Goal: Information Seeking & Learning: Learn about a topic

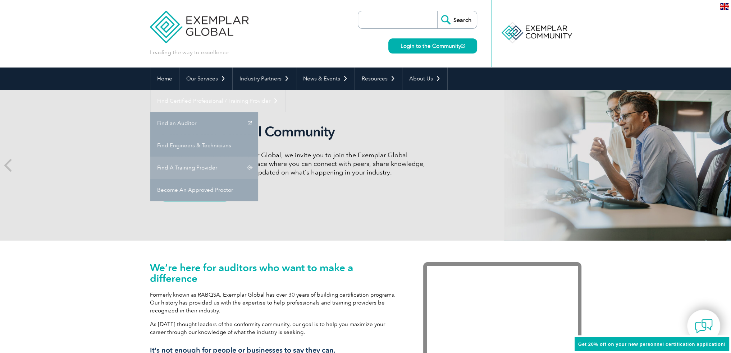
click at [258, 157] on link "Find A Training Provider" at bounding box center [204, 168] width 108 height 22
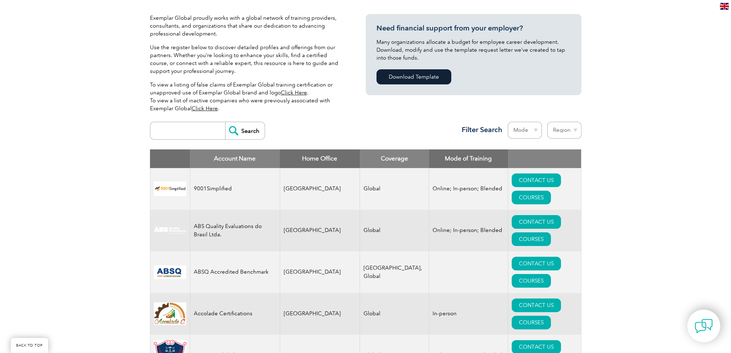
scroll to position [180, 0]
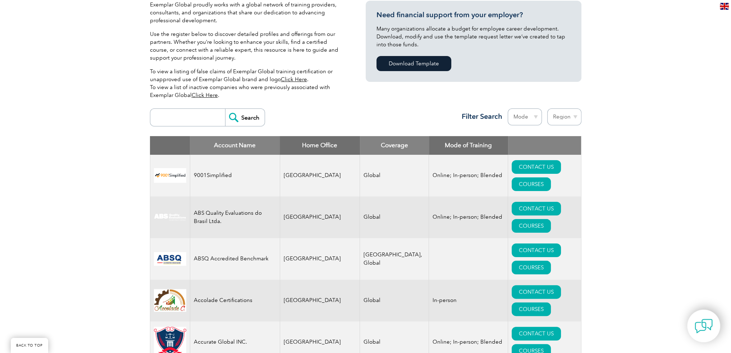
click at [520, 119] on select "Mode Online In-person Blended" at bounding box center [524, 117] width 34 height 17
select select "Blended"
click at [507, 109] on select "Mode Online In-person Blended" at bounding box center [524, 117] width 34 height 17
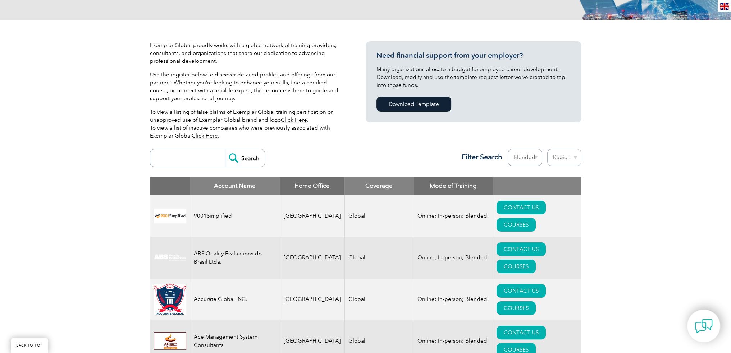
scroll to position [144, 0]
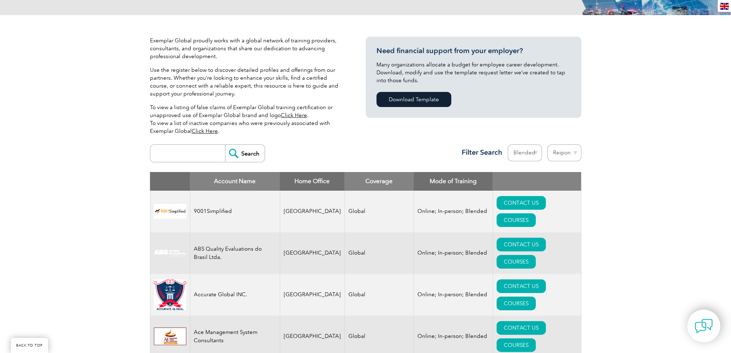
click at [511, 151] on select "Mode Online In-person Blended" at bounding box center [524, 152] width 34 height 17
select select "In-person"
click at [507, 144] on select "Mode Online In-person Blended" at bounding box center [524, 152] width 34 height 17
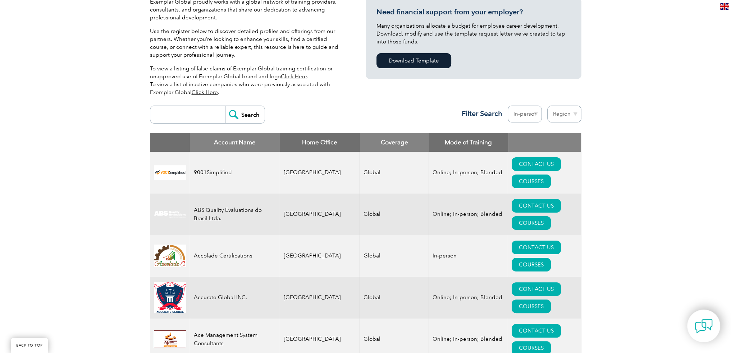
scroll to position [216, 0]
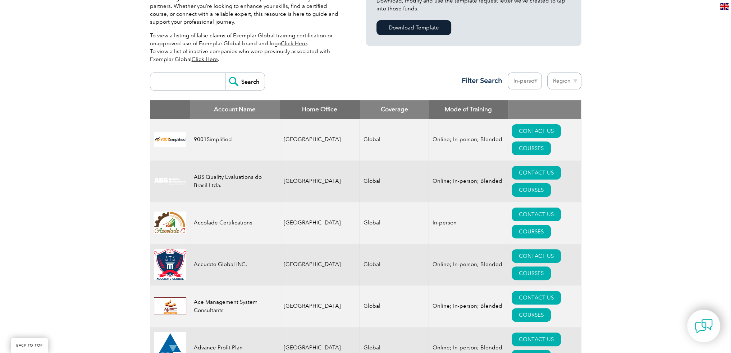
drag, startPoint x: 170, startPoint y: 137, endPoint x: 258, endPoint y: 129, distance: 88.5
click at [258, 129] on td "9001Simplified" at bounding box center [235, 140] width 90 height 42
drag, startPoint x: 542, startPoint y: 130, endPoint x: 661, endPoint y: 92, distance: 124.7
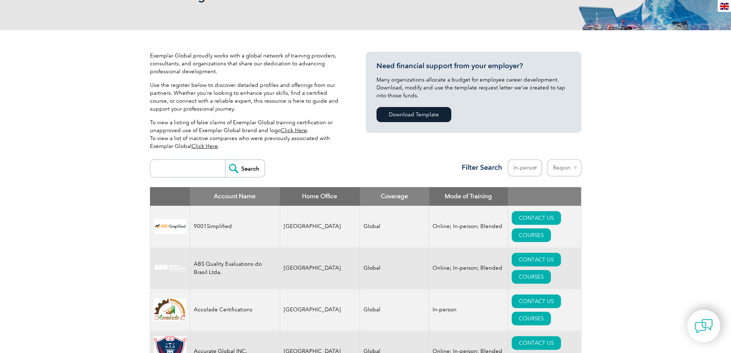
scroll to position [40, 0]
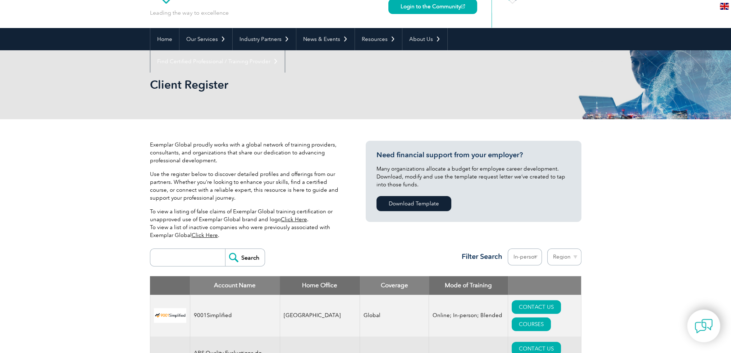
click at [554, 253] on select "Region [GEOGRAPHIC_DATA] [GEOGRAPHIC_DATA] [GEOGRAPHIC_DATA] [GEOGRAPHIC_DATA] …" at bounding box center [564, 257] width 34 height 17
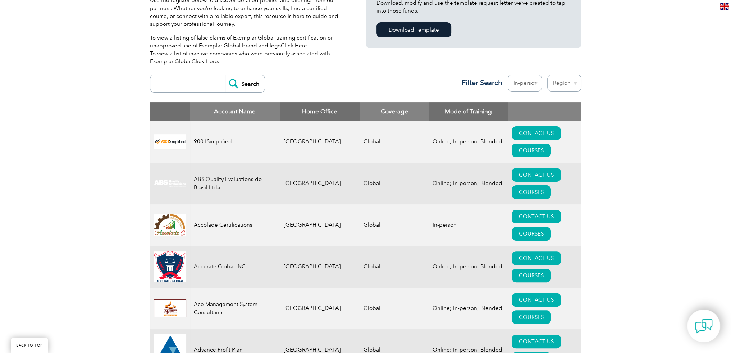
scroll to position [219, 0]
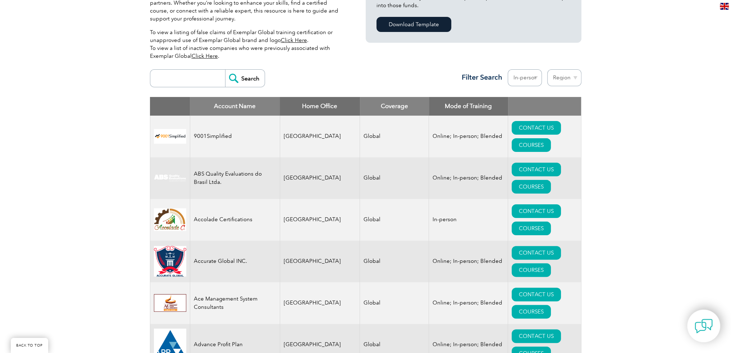
click at [567, 79] on select "Region [GEOGRAPHIC_DATA] [GEOGRAPHIC_DATA] [GEOGRAPHIC_DATA] [GEOGRAPHIC_DATA] …" at bounding box center [564, 77] width 34 height 17
click at [560, 72] on select "Region [GEOGRAPHIC_DATA] [GEOGRAPHIC_DATA] [GEOGRAPHIC_DATA] [GEOGRAPHIC_DATA] …" at bounding box center [564, 77] width 34 height 17
click at [559, 75] on select "Region [GEOGRAPHIC_DATA] [GEOGRAPHIC_DATA] [GEOGRAPHIC_DATA] [GEOGRAPHIC_DATA] …" at bounding box center [564, 77] width 34 height 17
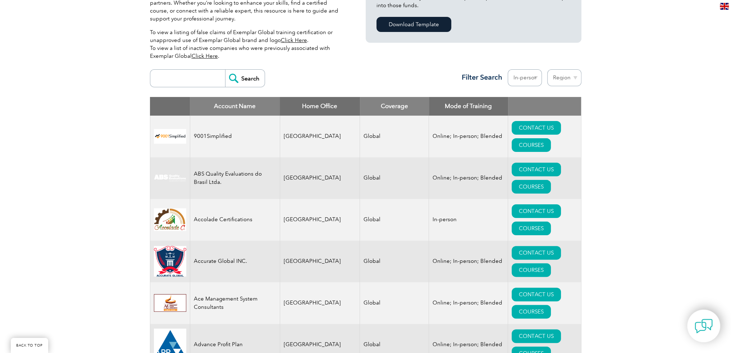
drag, startPoint x: 650, startPoint y: 96, endPoint x: 644, endPoint y: 99, distance: 6.9
click at [553, 77] on select "Region [GEOGRAPHIC_DATA] [GEOGRAPHIC_DATA] [GEOGRAPHIC_DATA] [GEOGRAPHIC_DATA] …" at bounding box center [564, 77] width 34 height 17
select select "[GEOGRAPHIC_DATA]"
click at [547, 69] on select "Region [GEOGRAPHIC_DATA] [GEOGRAPHIC_DATA] [GEOGRAPHIC_DATA] [GEOGRAPHIC_DATA] …" at bounding box center [564, 77] width 34 height 17
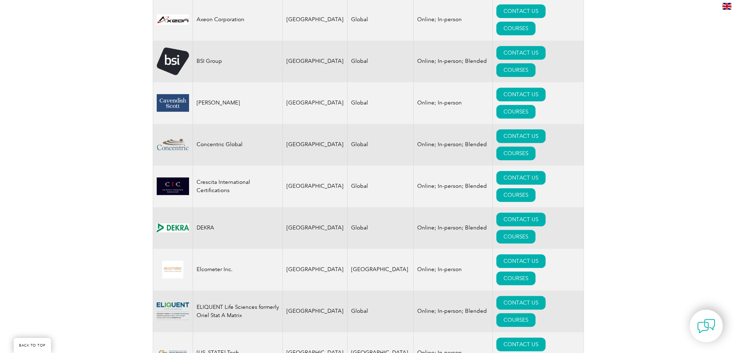
scroll to position [503, 0]
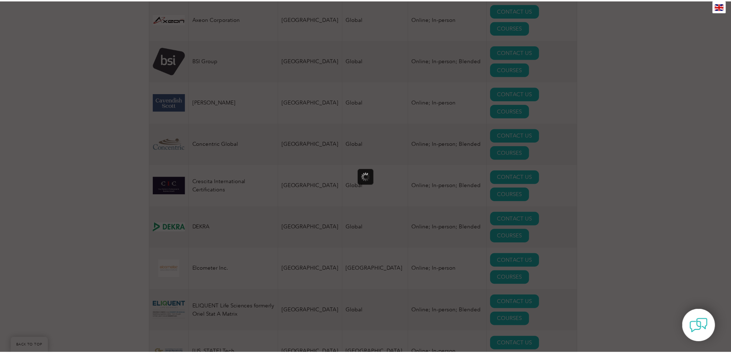
scroll to position [0, 0]
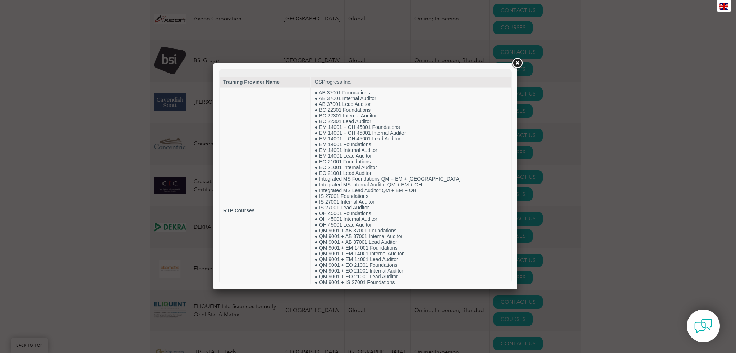
click at [516, 63] on link at bounding box center [517, 63] width 13 height 13
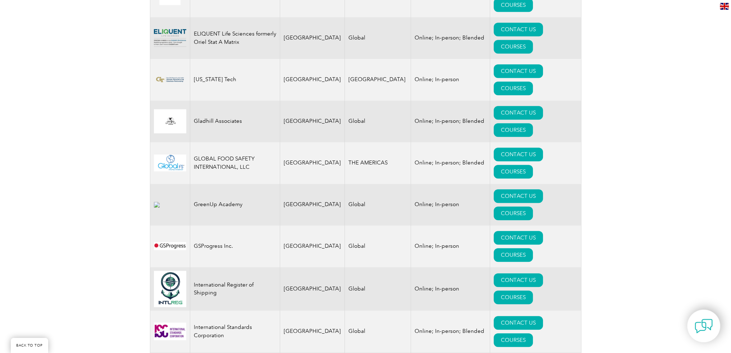
scroll to position [791, 0]
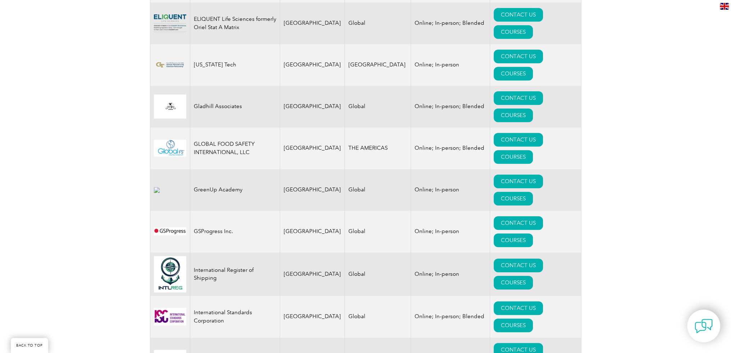
drag, startPoint x: 533, startPoint y: 162, endPoint x: 578, endPoint y: 160, distance: 44.7
click at [606, 147] on div "Exemplar Global proudly works with a global network of training providers, cons…" at bounding box center [365, 247] width 731 height 1759
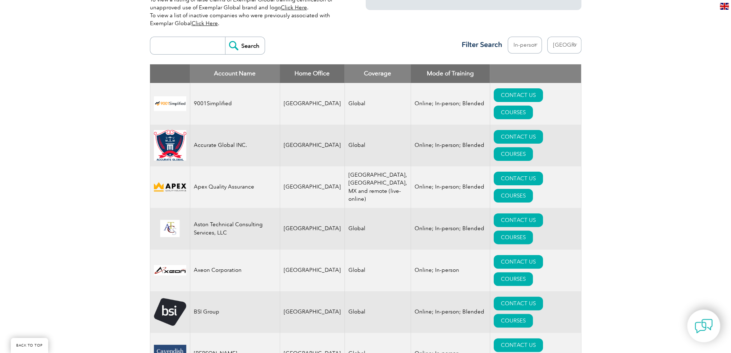
scroll to position [36, 0]
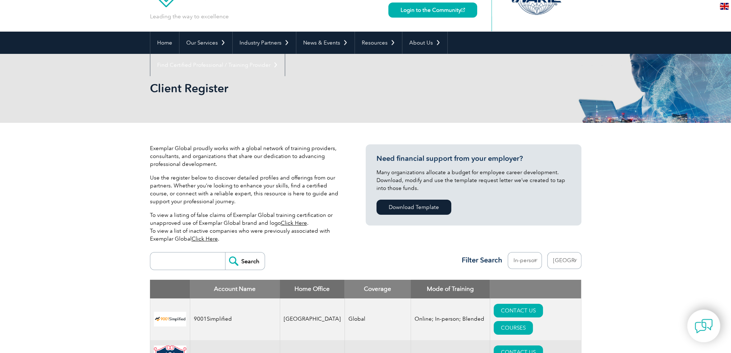
click at [530, 257] on select "Mode Online In-person Blended" at bounding box center [524, 260] width 34 height 17
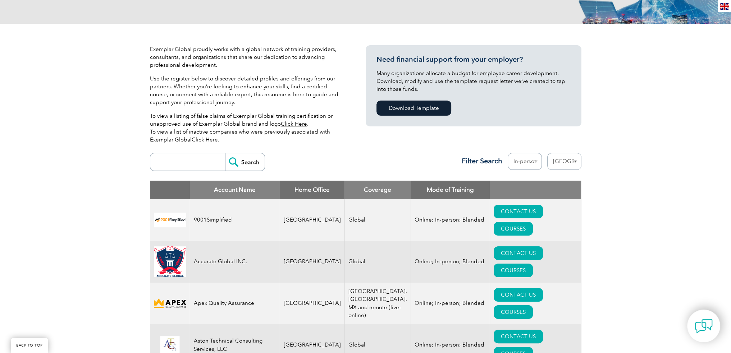
scroll to position [108, 0]
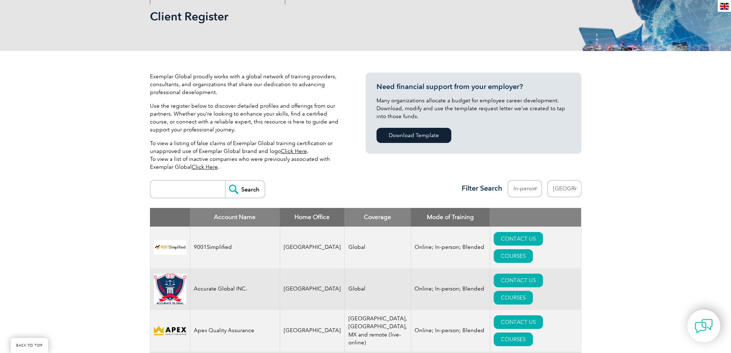
click at [565, 189] on select "Region [GEOGRAPHIC_DATA] [GEOGRAPHIC_DATA] [GEOGRAPHIC_DATA] [GEOGRAPHIC_DATA] …" at bounding box center [564, 188] width 34 height 17
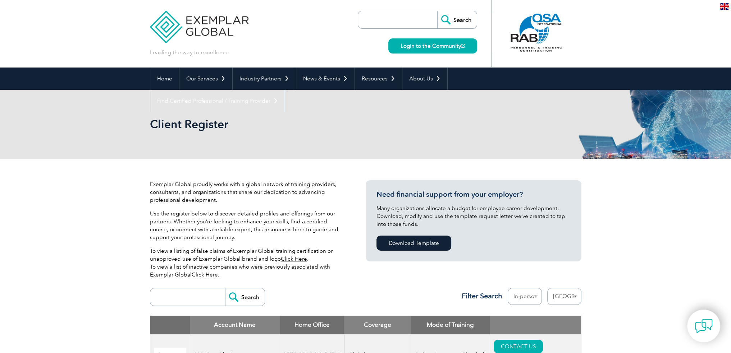
scroll to position [72, 0]
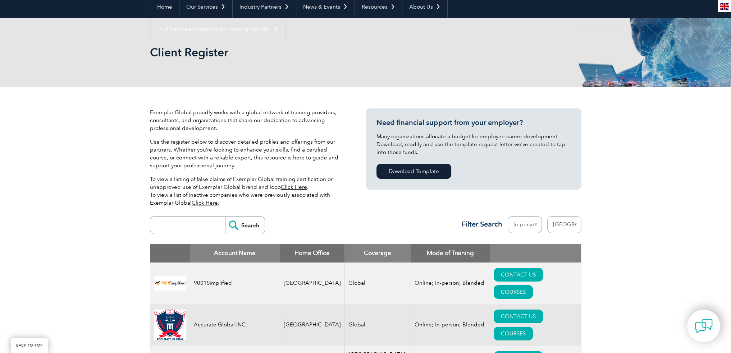
click at [573, 229] on select "Region [GEOGRAPHIC_DATA] [GEOGRAPHIC_DATA] [GEOGRAPHIC_DATA] [GEOGRAPHIC_DATA] …" at bounding box center [564, 224] width 34 height 17
select select "[GEOGRAPHIC_DATA]"
click at [547, 216] on select "Region [GEOGRAPHIC_DATA] [GEOGRAPHIC_DATA] [GEOGRAPHIC_DATA] [GEOGRAPHIC_DATA] …" at bounding box center [564, 224] width 34 height 17
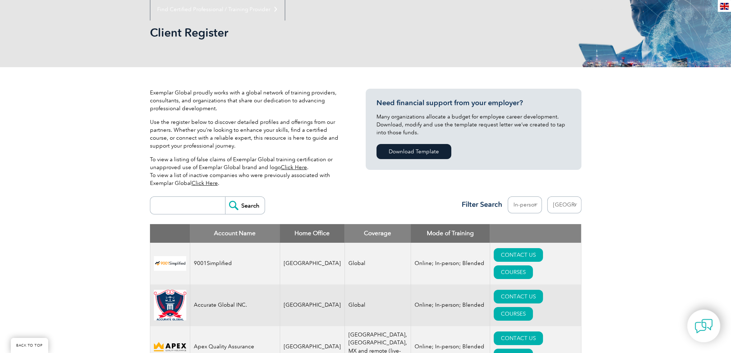
scroll to position [144, 0]
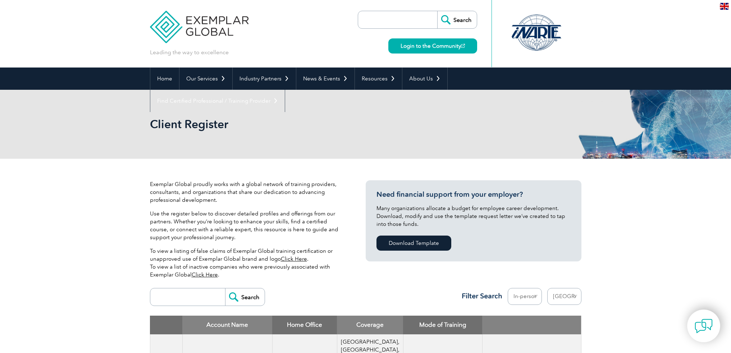
select select "[GEOGRAPHIC_DATA]"
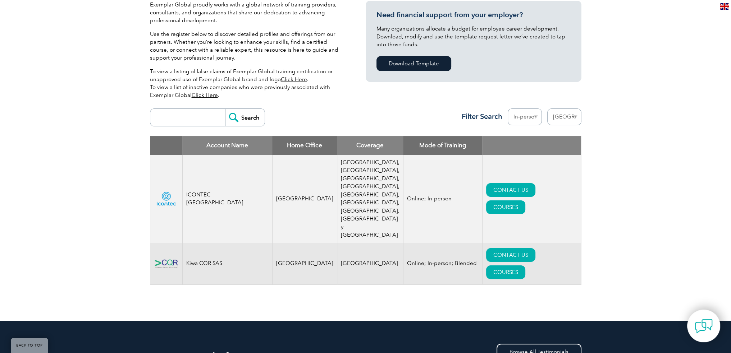
click at [561, 115] on select "Region [GEOGRAPHIC_DATA] [GEOGRAPHIC_DATA] [GEOGRAPHIC_DATA] [GEOGRAPHIC_DATA] …" at bounding box center [564, 117] width 34 height 17
select select
click at [547, 109] on select "Region [GEOGRAPHIC_DATA] [GEOGRAPHIC_DATA] [GEOGRAPHIC_DATA] [GEOGRAPHIC_DATA] …" at bounding box center [564, 117] width 34 height 17
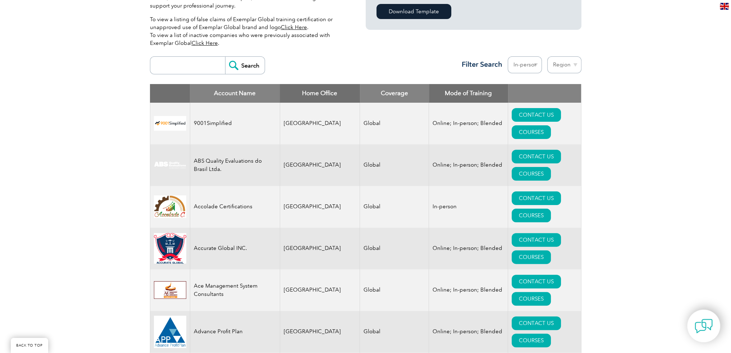
scroll to position [180, 0]
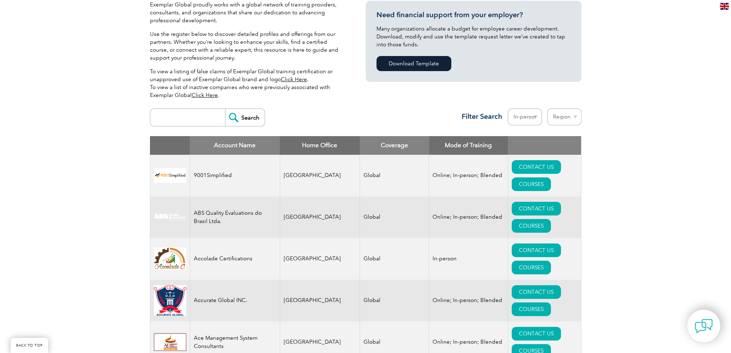
click at [553, 118] on select "Region [GEOGRAPHIC_DATA] [GEOGRAPHIC_DATA] [GEOGRAPHIC_DATA] [GEOGRAPHIC_DATA] …" at bounding box center [564, 117] width 34 height 17
select select "[GEOGRAPHIC_DATA]"
click at [547, 109] on select "Region [GEOGRAPHIC_DATA] [GEOGRAPHIC_DATA] [GEOGRAPHIC_DATA] [GEOGRAPHIC_DATA] …" at bounding box center [564, 117] width 34 height 17
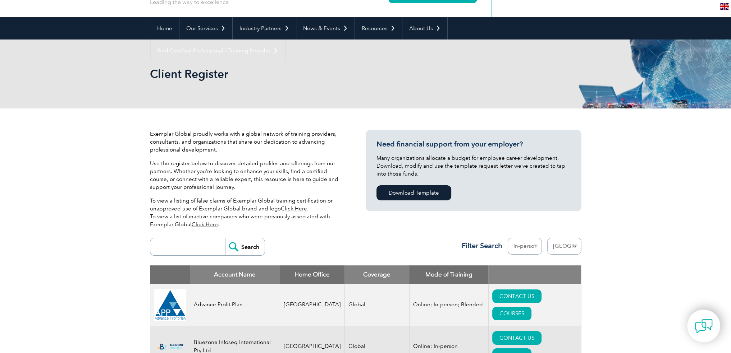
scroll to position [180, 0]
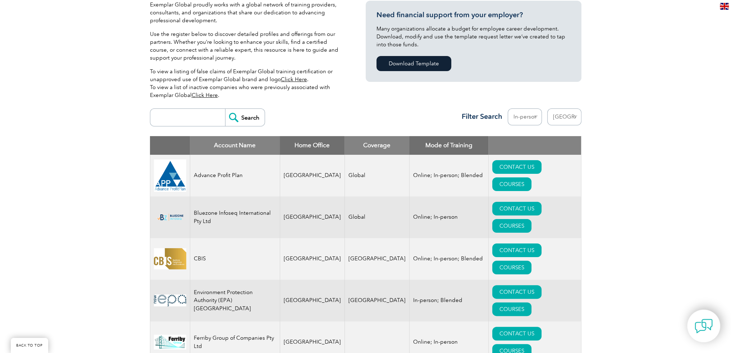
click at [564, 119] on select "Region [GEOGRAPHIC_DATA] [GEOGRAPHIC_DATA] [GEOGRAPHIC_DATA] [GEOGRAPHIC_DATA] …" at bounding box center [564, 117] width 34 height 17
select select "[GEOGRAPHIC_DATA]"
click at [547, 109] on select "Region [GEOGRAPHIC_DATA] [GEOGRAPHIC_DATA] [GEOGRAPHIC_DATA] [GEOGRAPHIC_DATA] …" at bounding box center [564, 117] width 34 height 17
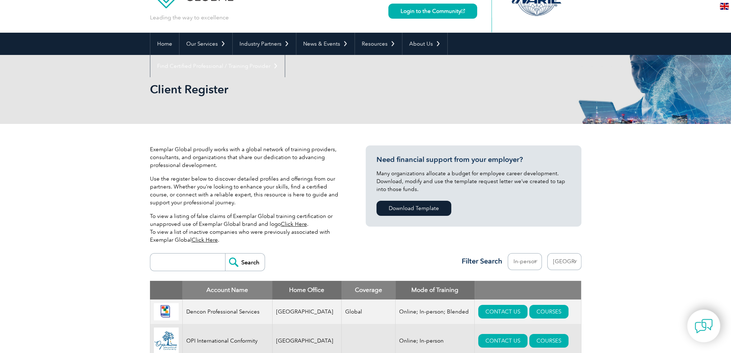
scroll to position [144, 0]
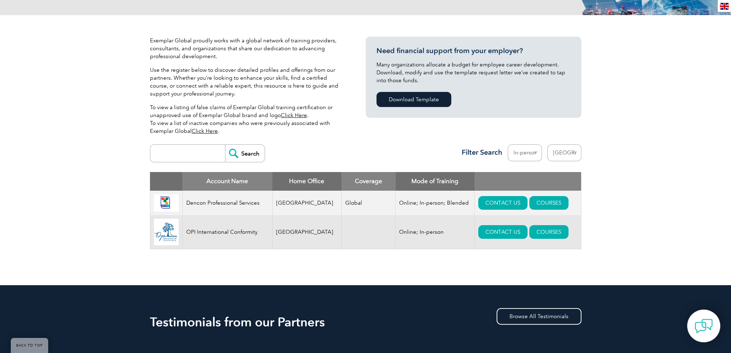
click at [563, 154] on select "Region [GEOGRAPHIC_DATA] [GEOGRAPHIC_DATA] [GEOGRAPHIC_DATA] [GEOGRAPHIC_DATA] …" at bounding box center [564, 152] width 34 height 17
select select "[GEOGRAPHIC_DATA]"
click at [547, 144] on select "Region [GEOGRAPHIC_DATA] [GEOGRAPHIC_DATA] [GEOGRAPHIC_DATA] [GEOGRAPHIC_DATA] …" at bounding box center [564, 152] width 34 height 17
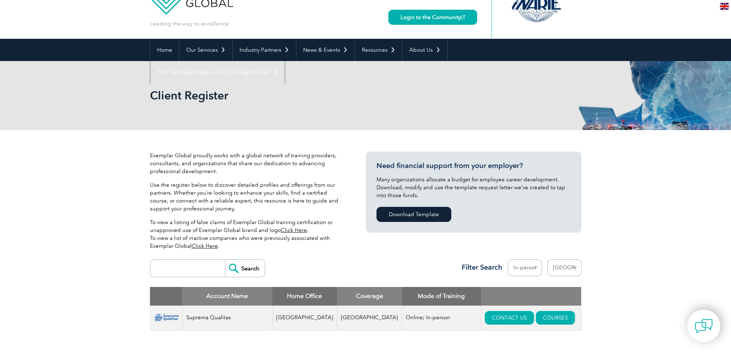
scroll to position [72, 0]
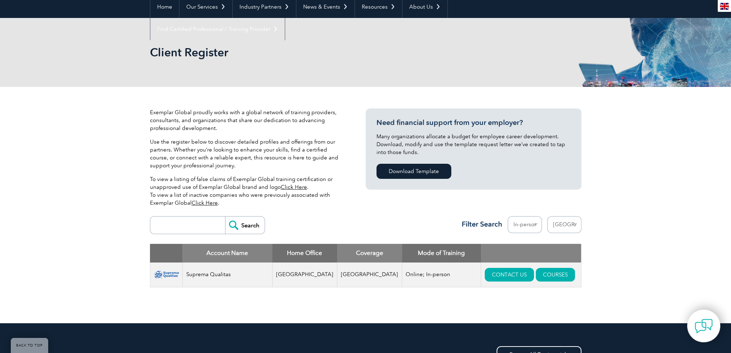
click at [566, 225] on select "Region [GEOGRAPHIC_DATA] [GEOGRAPHIC_DATA] [GEOGRAPHIC_DATA] [GEOGRAPHIC_DATA] …" at bounding box center [564, 224] width 34 height 17
select select "[GEOGRAPHIC_DATA]"
click at [547, 216] on select "Region [GEOGRAPHIC_DATA] [GEOGRAPHIC_DATA] [GEOGRAPHIC_DATA] [GEOGRAPHIC_DATA] …" at bounding box center [564, 224] width 34 height 17
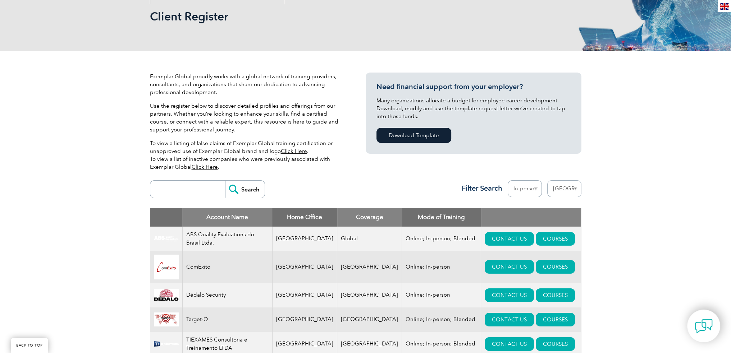
scroll to position [180, 0]
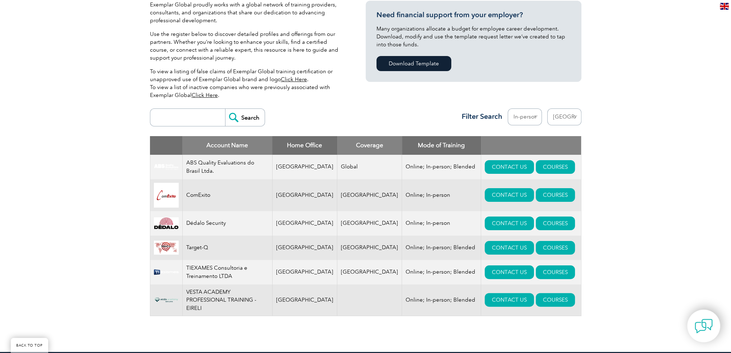
click at [567, 116] on select "Region [GEOGRAPHIC_DATA] [GEOGRAPHIC_DATA] [GEOGRAPHIC_DATA] [GEOGRAPHIC_DATA] …" at bounding box center [564, 117] width 34 height 17
select select "[GEOGRAPHIC_DATA]"
click at [547, 109] on select "Region [GEOGRAPHIC_DATA] [GEOGRAPHIC_DATA] [GEOGRAPHIC_DATA] [GEOGRAPHIC_DATA] …" at bounding box center [564, 117] width 34 height 17
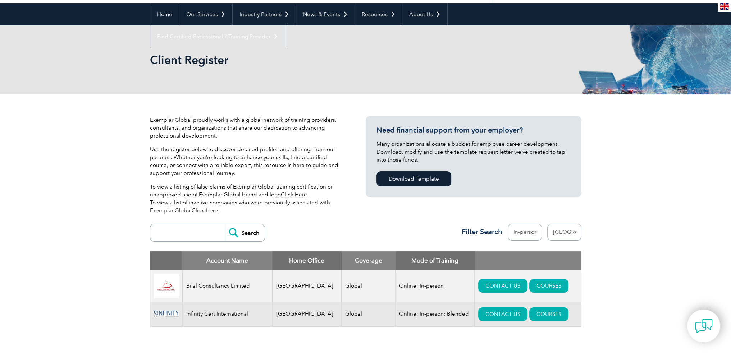
scroll to position [72, 0]
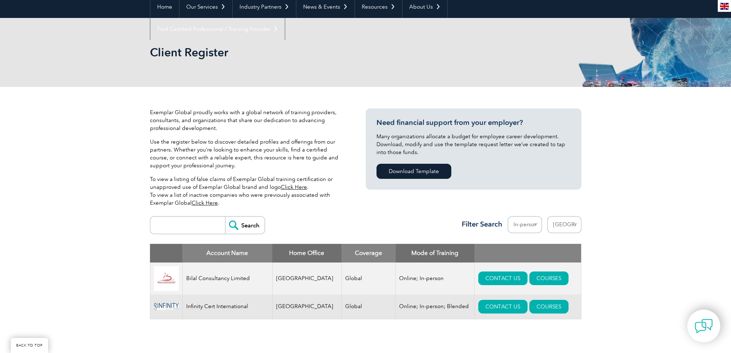
click at [565, 223] on select "Region [GEOGRAPHIC_DATA] [GEOGRAPHIC_DATA] [GEOGRAPHIC_DATA] [GEOGRAPHIC_DATA] …" at bounding box center [564, 224] width 34 height 17
select select "[GEOGRAPHIC_DATA]"
click at [547, 216] on select "Region [GEOGRAPHIC_DATA] [GEOGRAPHIC_DATA] [GEOGRAPHIC_DATA] [GEOGRAPHIC_DATA] …" at bounding box center [564, 224] width 34 height 17
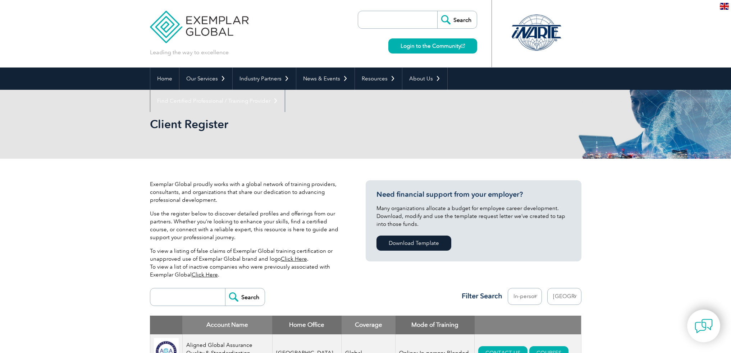
select select "[GEOGRAPHIC_DATA]"
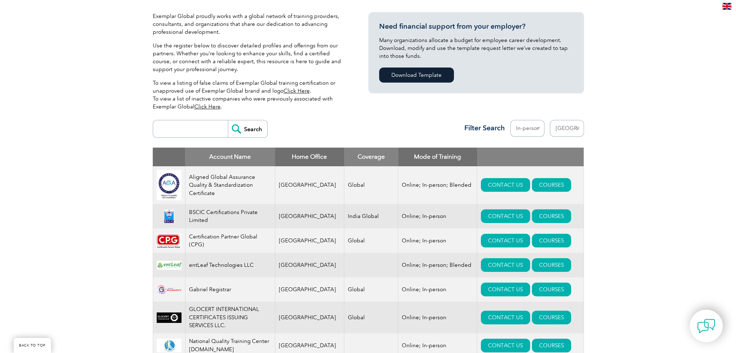
scroll to position [180, 0]
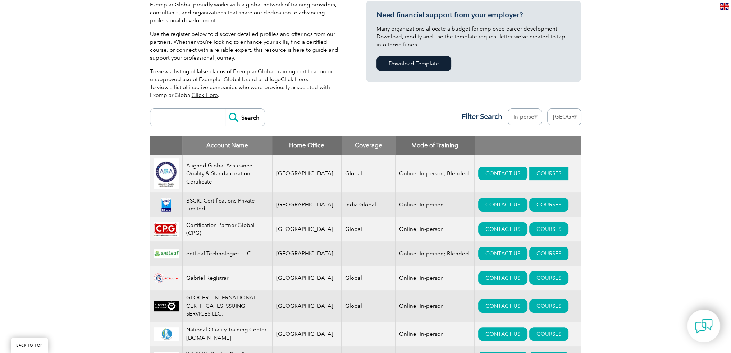
click at [536, 174] on link "COURSES" at bounding box center [548, 174] width 39 height 14
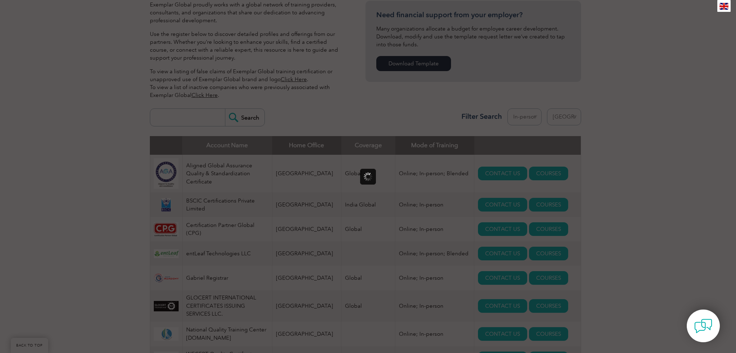
scroll to position [0, 0]
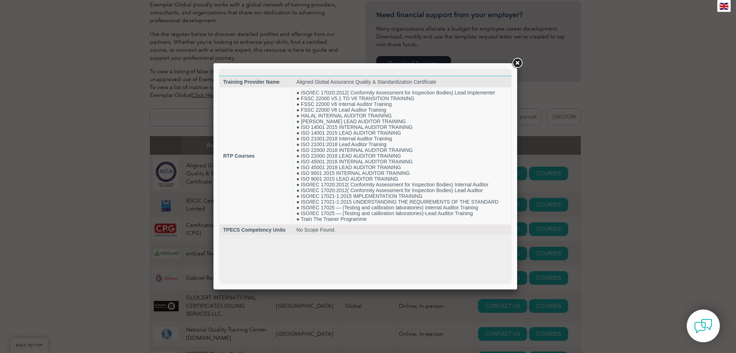
click at [513, 64] on link at bounding box center [517, 63] width 13 height 13
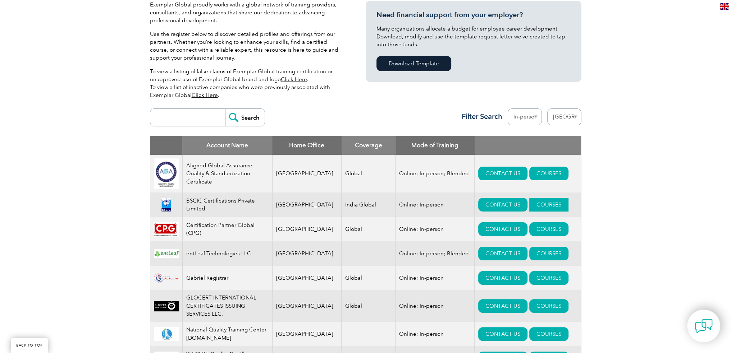
click at [546, 206] on link "COURSES" at bounding box center [548, 205] width 39 height 14
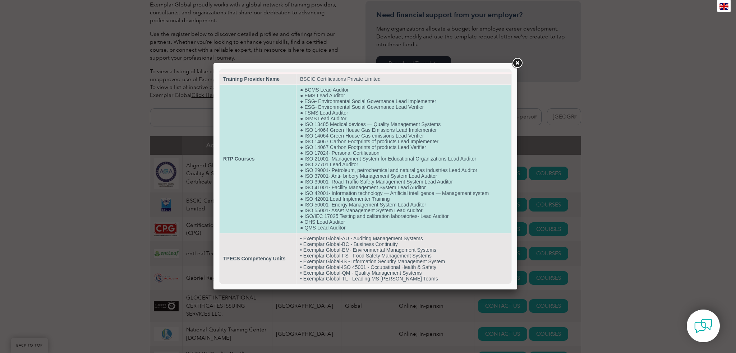
scroll to position [12, 0]
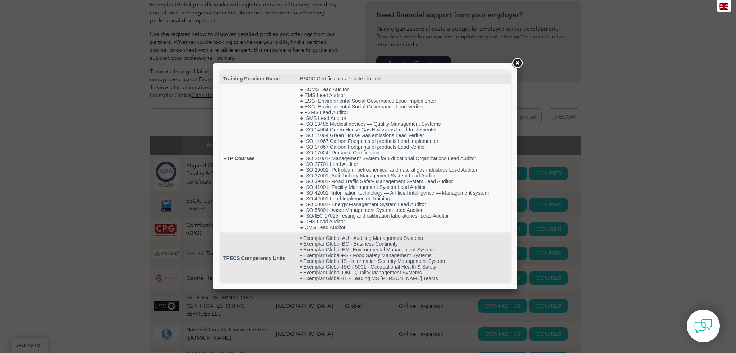
click at [518, 64] on link at bounding box center [517, 63] width 13 height 13
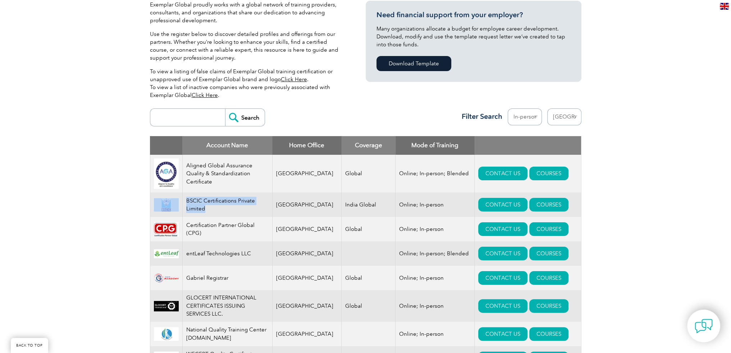
drag, startPoint x: 238, startPoint y: 214, endPoint x: 181, endPoint y: 201, distance: 58.2
click at [181, 201] on tr "BSCIC Certifications Private Limited [GEOGRAPHIC_DATA] [GEOGRAPHIC_DATA] Global…" at bounding box center [365, 205] width 431 height 24
click at [288, 209] on td "[GEOGRAPHIC_DATA]" at bounding box center [306, 205] width 69 height 24
click at [550, 232] on link "COURSES" at bounding box center [548, 229] width 39 height 14
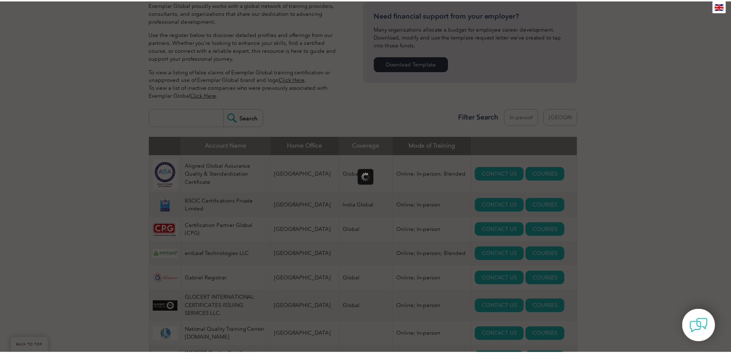
scroll to position [0, 0]
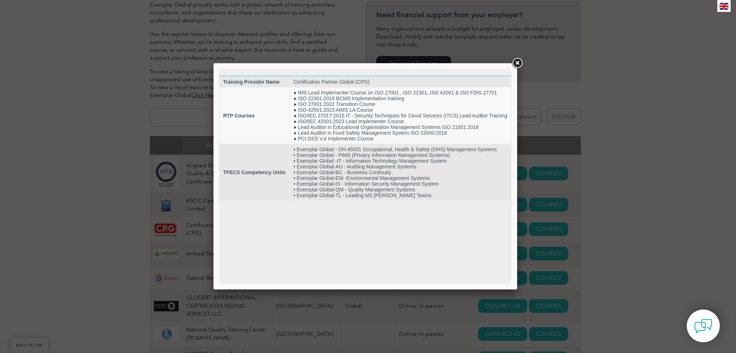
click at [515, 63] on link at bounding box center [517, 63] width 13 height 13
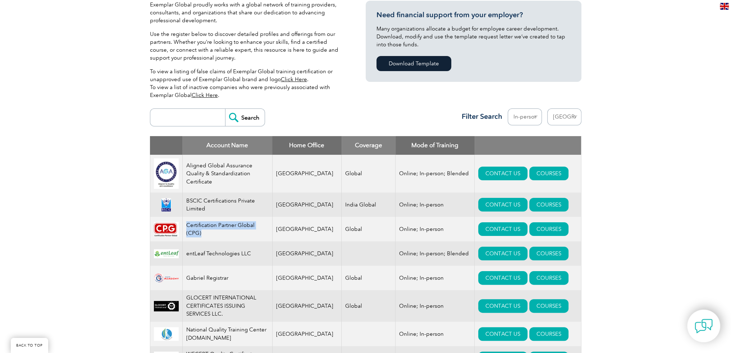
drag, startPoint x: 270, startPoint y: 230, endPoint x: 185, endPoint y: 234, distance: 84.6
click at [185, 234] on td "Certification Partner Global (CPG)" at bounding box center [227, 229] width 90 height 24
copy td "Certification Partner Global (CPG)"
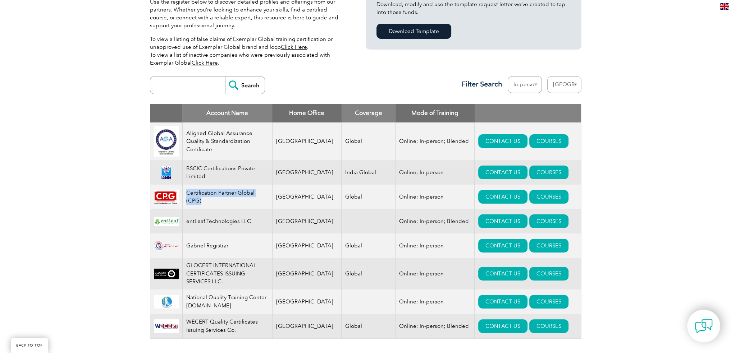
scroll to position [108, 0]
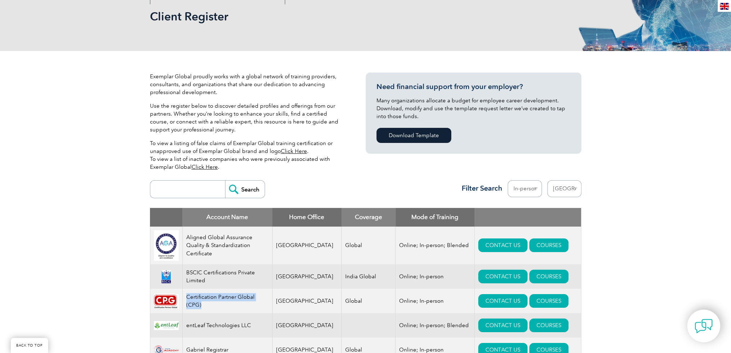
click at [556, 187] on select "Region [GEOGRAPHIC_DATA] [GEOGRAPHIC_DATA] [GEOGRAPHIC_DATA] [GEOGRAPHIC_DATA] …" at bounding box center [564, 188] width 34 height 17
click at [663, 94] on div "Exemplar Global proudly works with a global network of training providers, cons…" at bounding box center [365, 265] width 731 height 428
